Goal: Contribute content: Contribute content

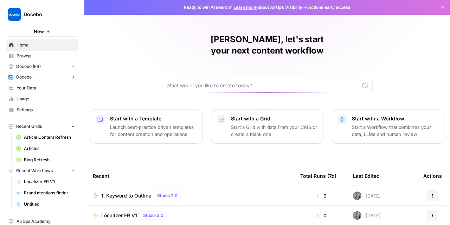
click at [25, 146] on span "Articles" at bounding box center [49, 148] width 51 height 6
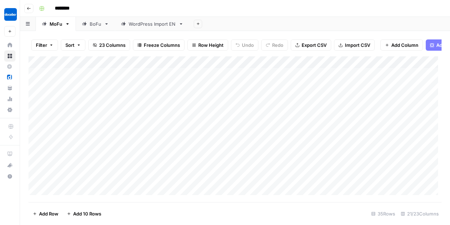
click at [90, 22] on div "BoFu" at bounding box center [96, 23] width 12 height 7
click at [200, 179] on div "Add Column" at bounding box center [234, 127] width 413 height 142
click at [200, 179] on body "Docebo New Home Browse Docebo (FR) Insights Opportunities Docebo Insights Oppor…" at bounding box center [225, 112] width 450 height 225
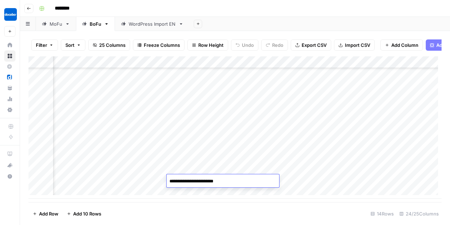
click at [200, 179] on textarea "**********" at bounding box center [223, 181] width 112 height 10
click at [322, 209] on footer "Add Row Add 10 Rows 14 Rows 24/25 Columns" at bounding box center [234, 213] width 413 height 23
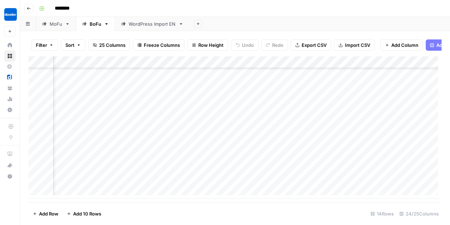
click at [125, 181] on div "Add Column" at bounding box center [234, 127] width 413 height 142
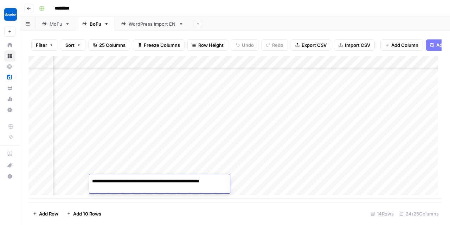
click at [280, 186] on div "Add Column" at bounding box center [234, 127] width 413 height 142
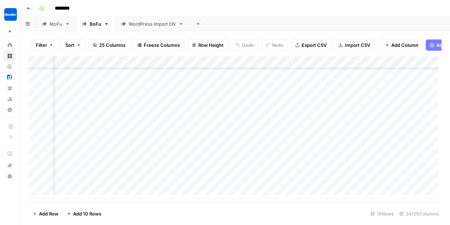
scroll to position [52, 1178]
click at [293, 181] on div "Add Column" at bounding box center [234, 127] width 413 height 142
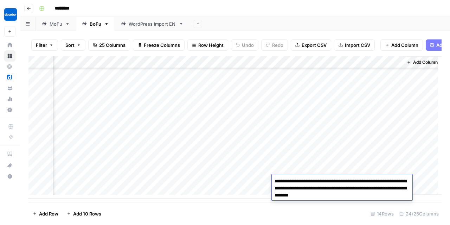
click at [256, 182] on div "Add Column" at bounding box center [234, 127] width 413 height 142
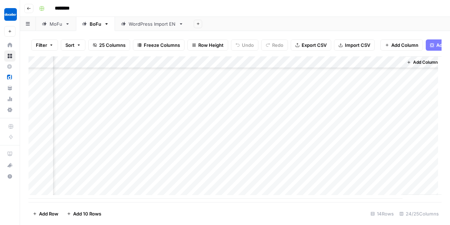
click at [256, 182] on div "Add Column" at bounding box center [234, 127] width 413 height 142
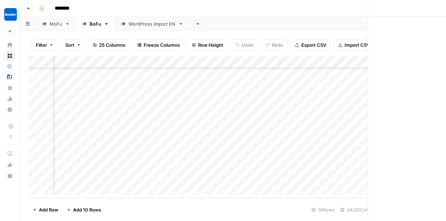
click at [256, 182] on div at bounding box center [240, 180] width 64 height 13
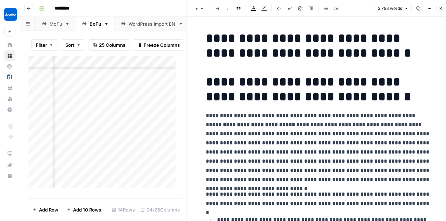
click at [440, 6] on button "Close" at bounding box center [441, 8] width 9 height 9
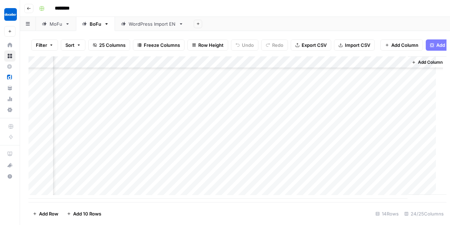
scroll to position [52, 1170]
click at [308, 181] on div "Add Column" at bounding box center [234, 127] width 413 height 142
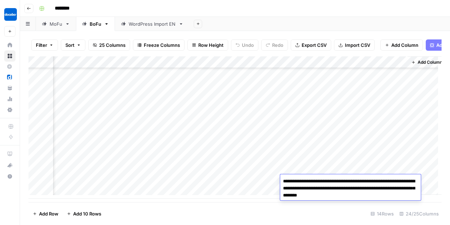
click at [308, 181] on textarea "**********" at bounding box center [350, 188] width 141 height 24
click at [384, 119] on div "Add Column" at bounding box center [234, 127] width 413 height 142
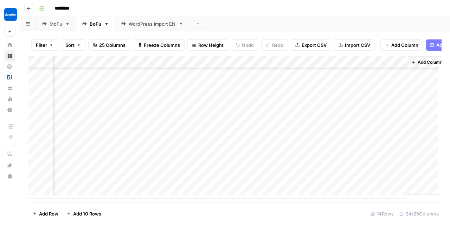
click at [305, 21] on div "Add Sheet" at bounding box center [319, 24] width 260 height 14
